Goal: Task Accomplishment & Management: Manage account settings

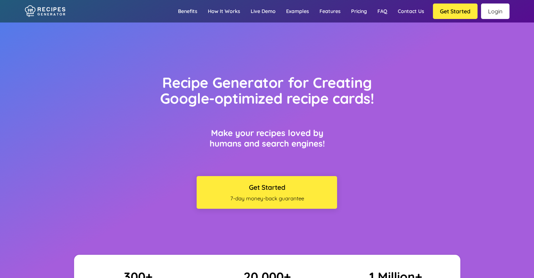
click at [486, 4] on link "Login" at bounding box center [495, 11] width 28 height 15
click at [494, 11] on link "Login" at bounding box center [495, 11] width 28 height 15
click at [495, 11] on link "Login" at bounding box center [495, 11] width 28 height 15
